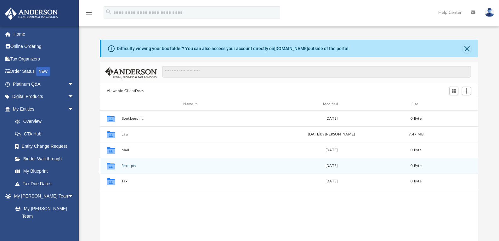
scroll to position [138, 373]
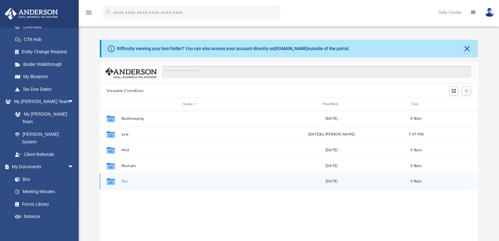
click at [123, 181] on button "Tax" at bounding box center [190, 181] width 138 height 4
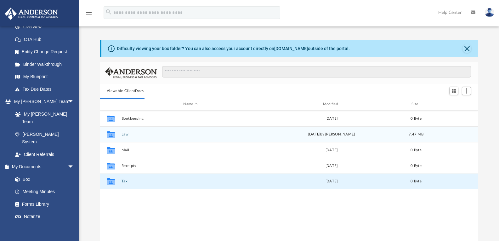
click at [126, 135] on button "Law" at bounding box center [190, 134] width 138 height 4
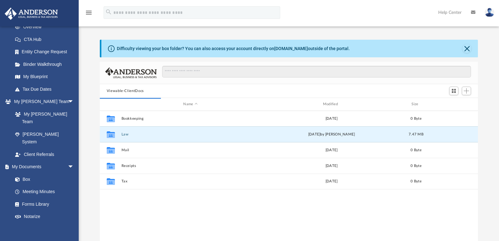
click at [137, 88] on button "Viewable-ClientDocs" at bounding box center [125, 91] width 37 height 6
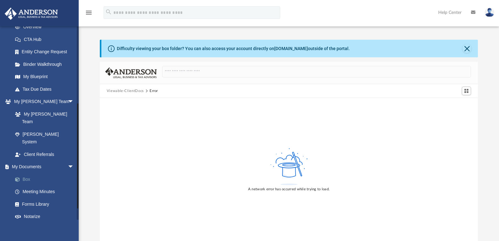
click at [29, 173] on link "Box" at bounding box center [46, 179] width 75 height 13
click at [68, 161] on span "arrow_drop_down" at bounding box center [74, 167] width 13 height 13
click at [68, 161] on span "arrow_drop_up" at bounding box center [74, 167] width 13 height 13
click at [27, 173] on link "Box" at bounding box center [46, 179] width 75 height 13
click at [140, 89] on button "Viewable-ClientDocs" at bounding box center [125, 91] width 37 height 6
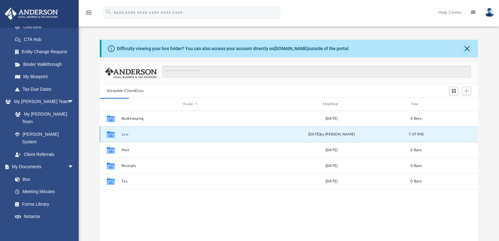
click at [124, 137] on div "Collaborated Folder Law [DATE] by [PERSON_NAME] 7.47 MB" at bounding box center [289, 134] width 378 height 16
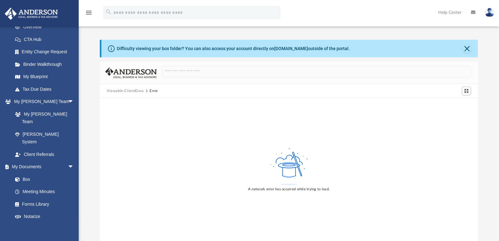
click at [136, 90] on button "Viewable-ClientDocs" at bounding box center [125, 91] width 37 height 6
click at [131, 91] on button "Viewable-ClientDocs" at bounding box center [125, 91] width 37 height 6
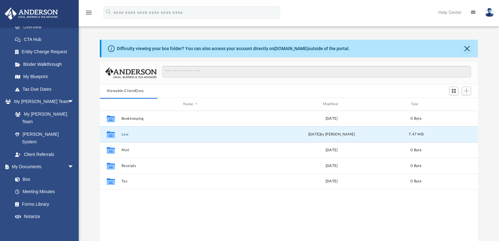
click at [110, 89] on button "Viewable-ClientDocs" at bounding box center [125, 91] width 37 height 6
click at [213, 47] on div "Difficulty viewing your box folder? You can also access your account directly o…" at bounding box center [233, 48] width 233 height 7
